Goal: Navigation & Orientation: Find specific page/section

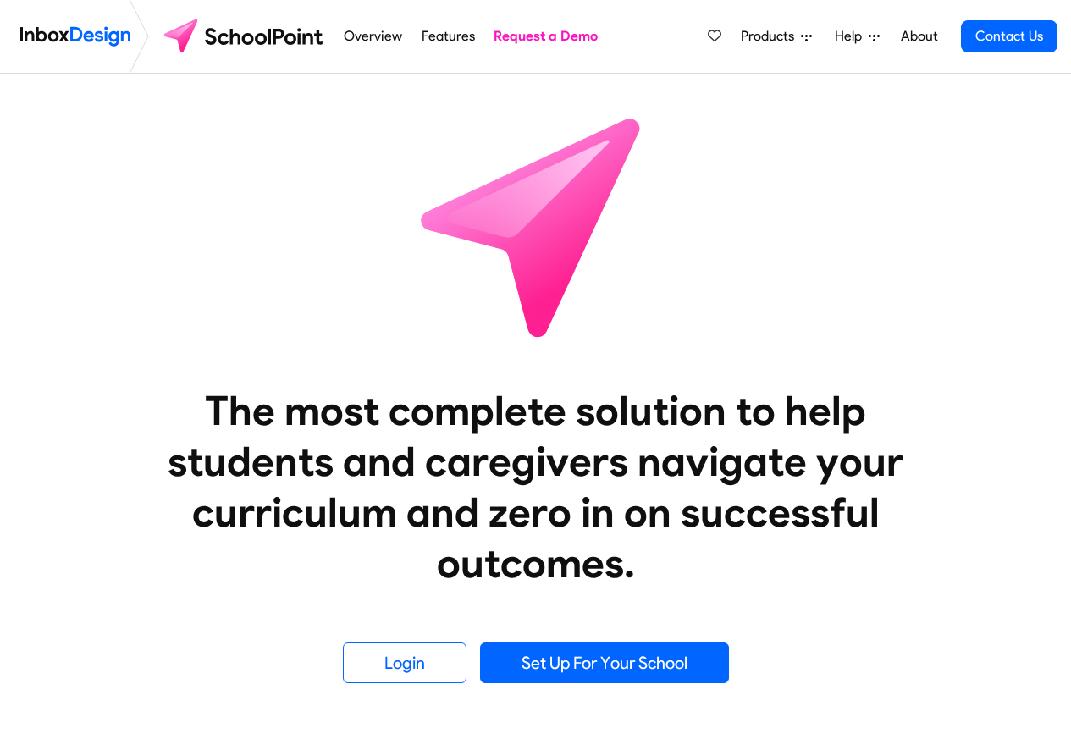
click at [282, 37] on img at bounding box center [245, 36] width 179 height 41
click at [777, 37] on span "Products" at bounding box center [771, 36] width 60 height 20
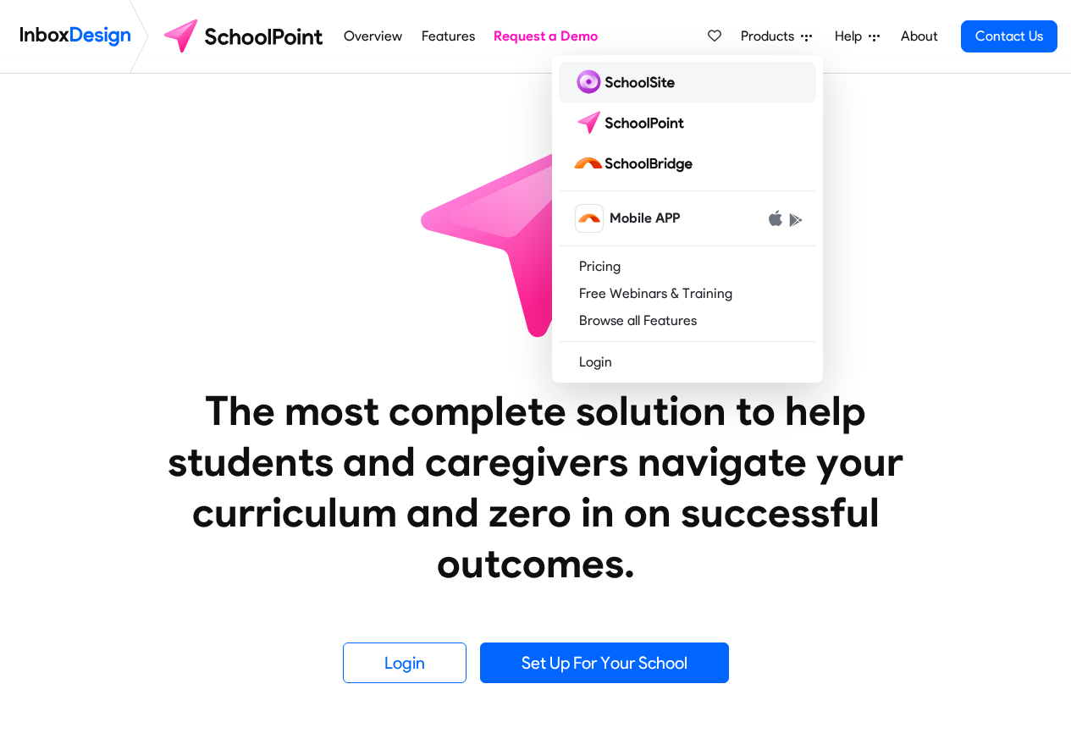
click at [616, 81] on img at bounding box center [626, 82] width 109 height 27
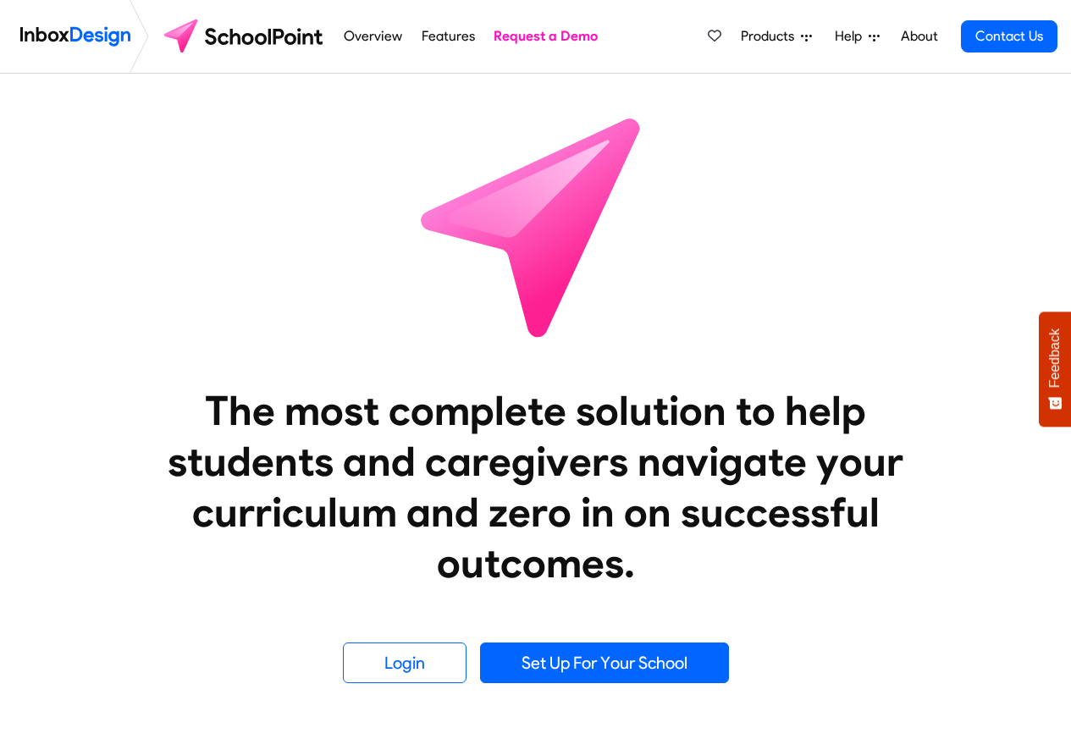
click at [779, 35] on span "Products" at bounding box center [771, 36] width 60 height 20
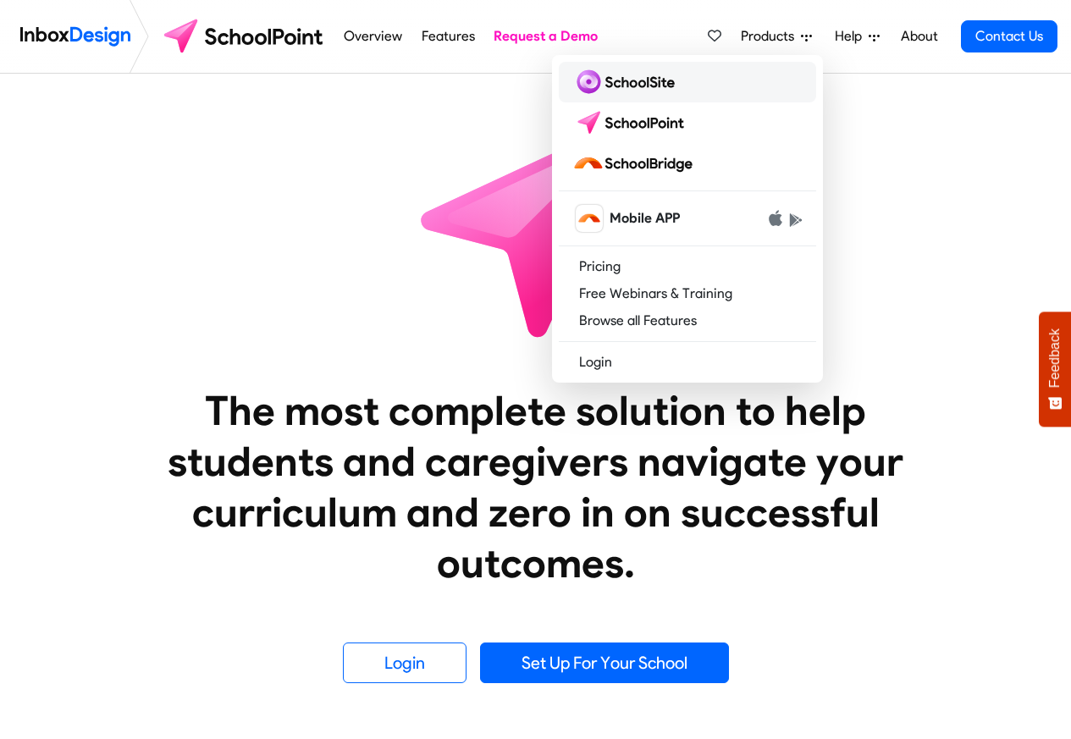
click at [620, 83] on img at bounding box center [626, 82] width 109 height 27
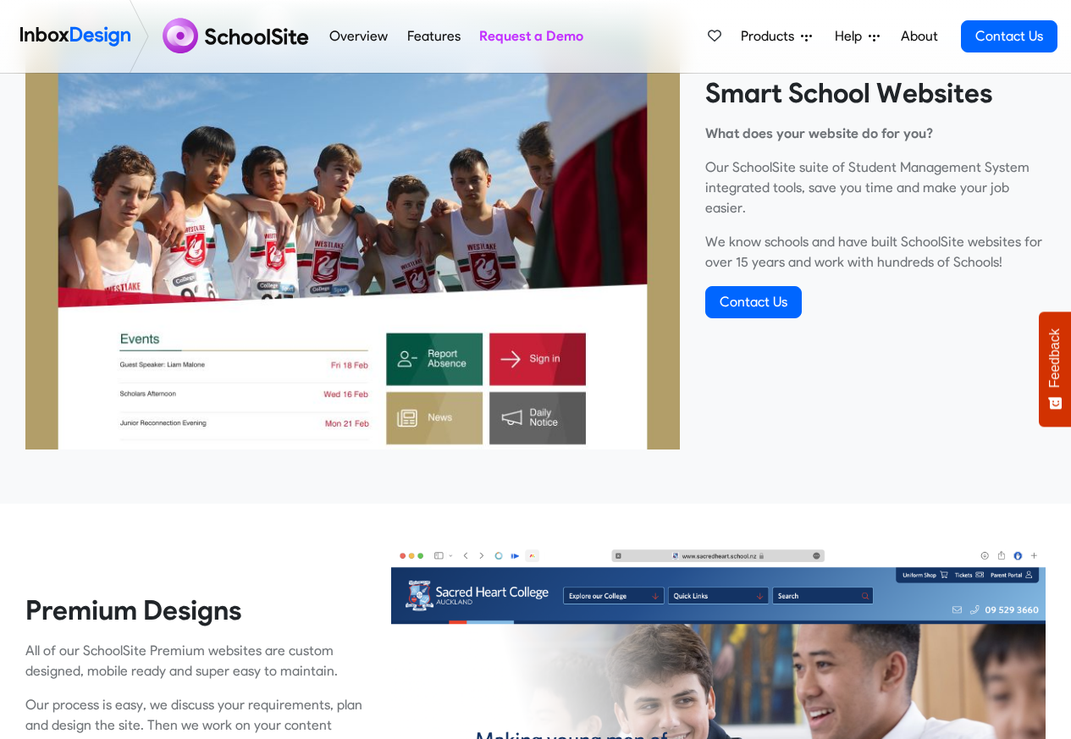
scroll to position [711, 0]
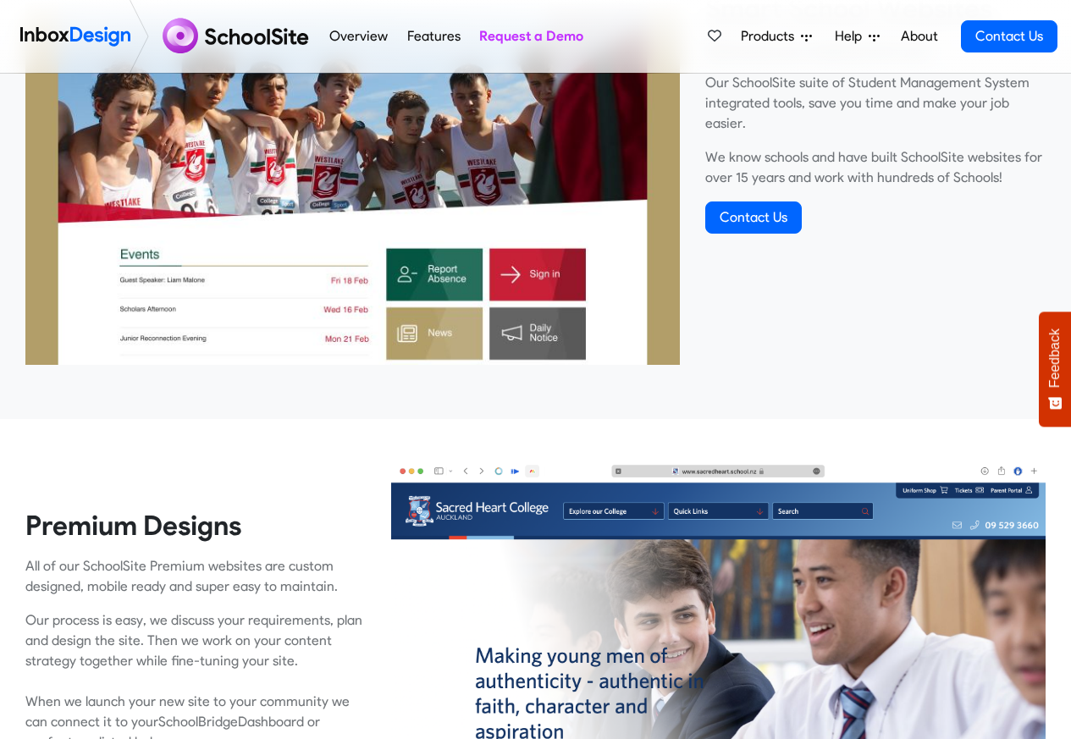
click at [797, 36] on span "Products" at bounding box center [771, 36] width 60 height 20
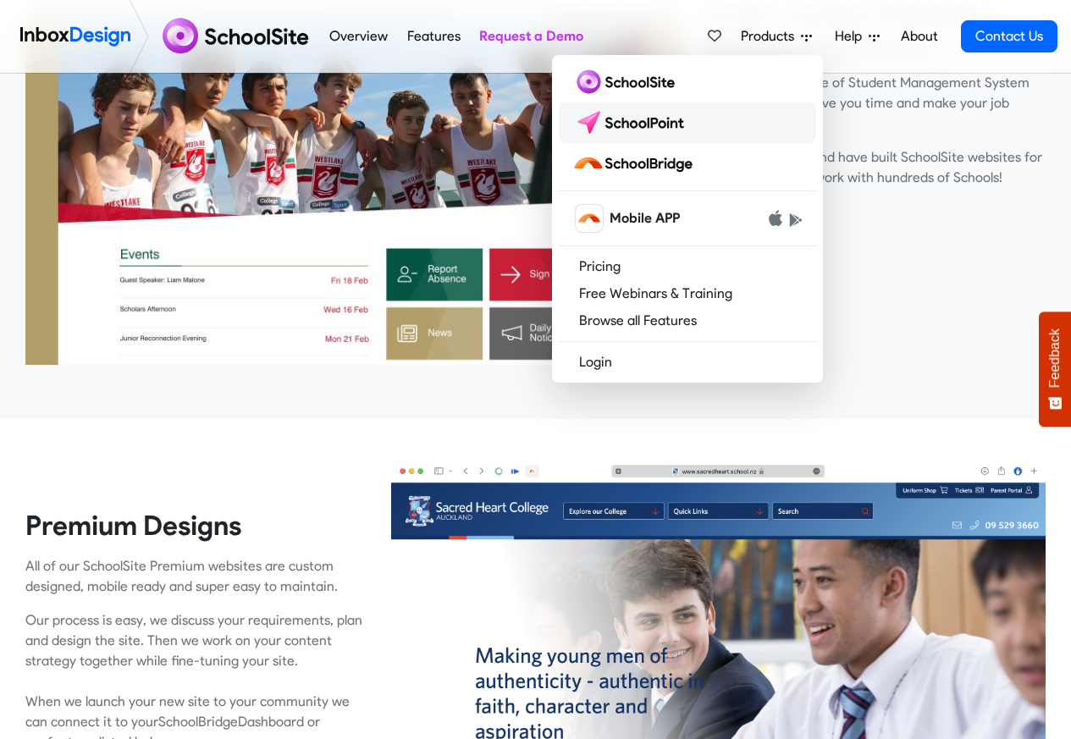
click at [629, 124] on img at bounding box center [631, 122] width 119 height 27
